Goal: Information Seeking & Learning: Learn about a topic

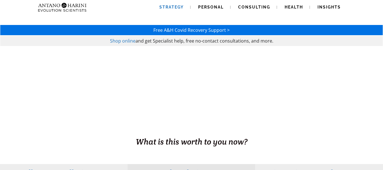
click at [176, 6] on span "Strategy" at bounding box center [171, 7] width 24 height 5
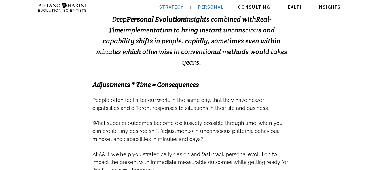
click at [212, 7] on span "Personal" at bounding box center [210, 7] width 25 height 5
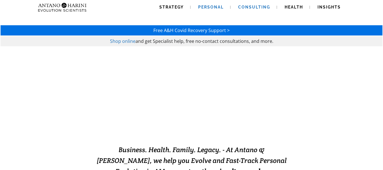
click at [260, 7] on span "Consulting" at bounding box center [254, 7] width 32 height 5
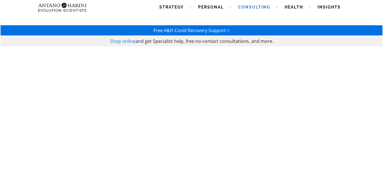
click at [298, 8] on span "Health" at bounding box center [293, 7] width 18 height 5
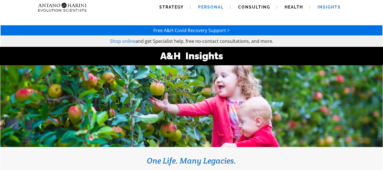
click at [213, 6] on span "Personal" at bounding box center [210, 7] width 25 height 5
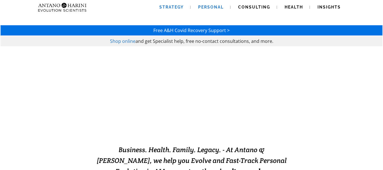
click at [178, 8] on span "Strategy" at bounding box center [171, 7] width 24 height 5
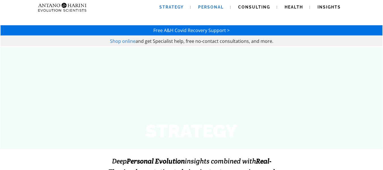
click at [207, 6] on span "Personal" at bounding box center [210, 7] width 25 height 5
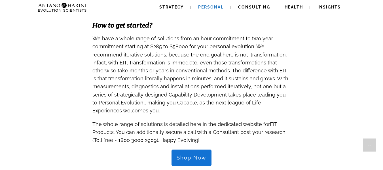
scroll to position [555, 0]
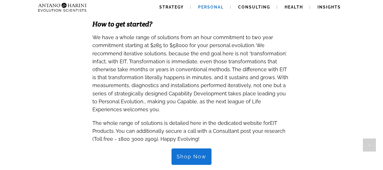
click at [71, 8] on img at bounding box center [62, 7] width 53 height 14
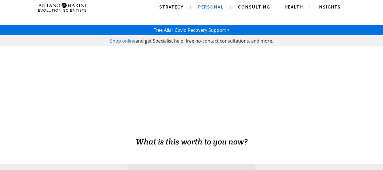
click at [217, 5] on span "Personal" at bounding box center [210, 7] width 25 height 5
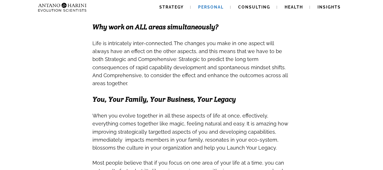
scroll to position [164, 0]
click at [260, 8] on span "Consulting" at bounding box center [254, 7] width 32 height 5
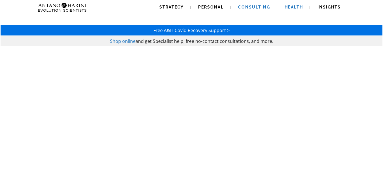
click at [287, 6] on span "Health" at bounding box center [293, 7] width 18 height 5
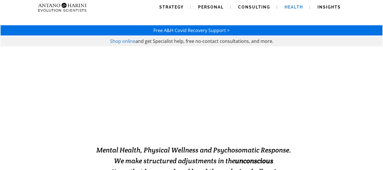
click at [317, 121] on div "Solving Impossible Situations" at bounding box center [194, 92] width 382 height 91
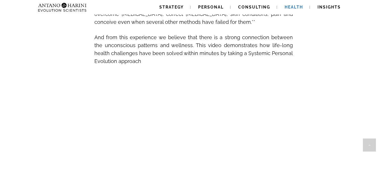
scroll to position [288, 0]
